Goal: Find specific page/section: Find specific page/section

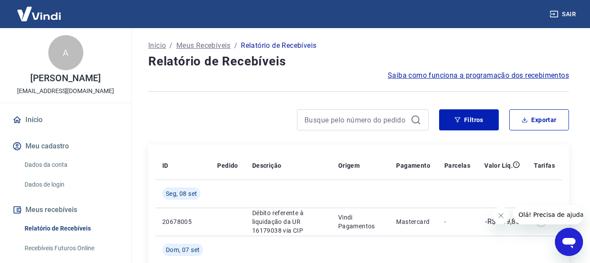
click at [75, 247] on link "Recebíveis Futuros Online" at bounding box center [71, 248] width 100 height 18
